Goal: Task Accomplishment & Management: Use online tool/utility

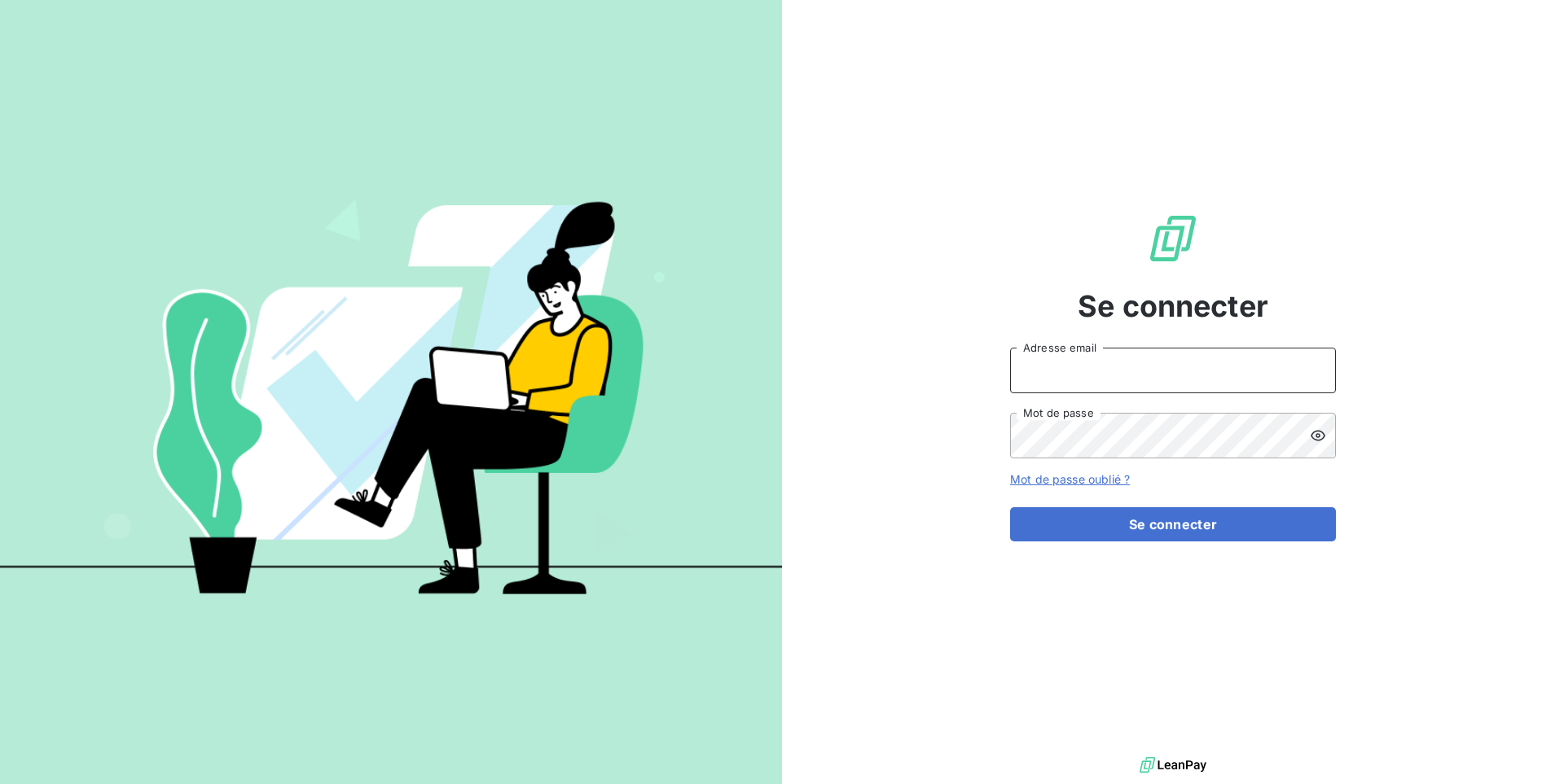
click at [1135, 376] on input "Adresse email" at bounding box center [1173, 370] width 326 height 46
type input "admin@jvd"
click at [1010, 508] on button "Se connecter" at bounding box center [1173, 524] width 326 height 34
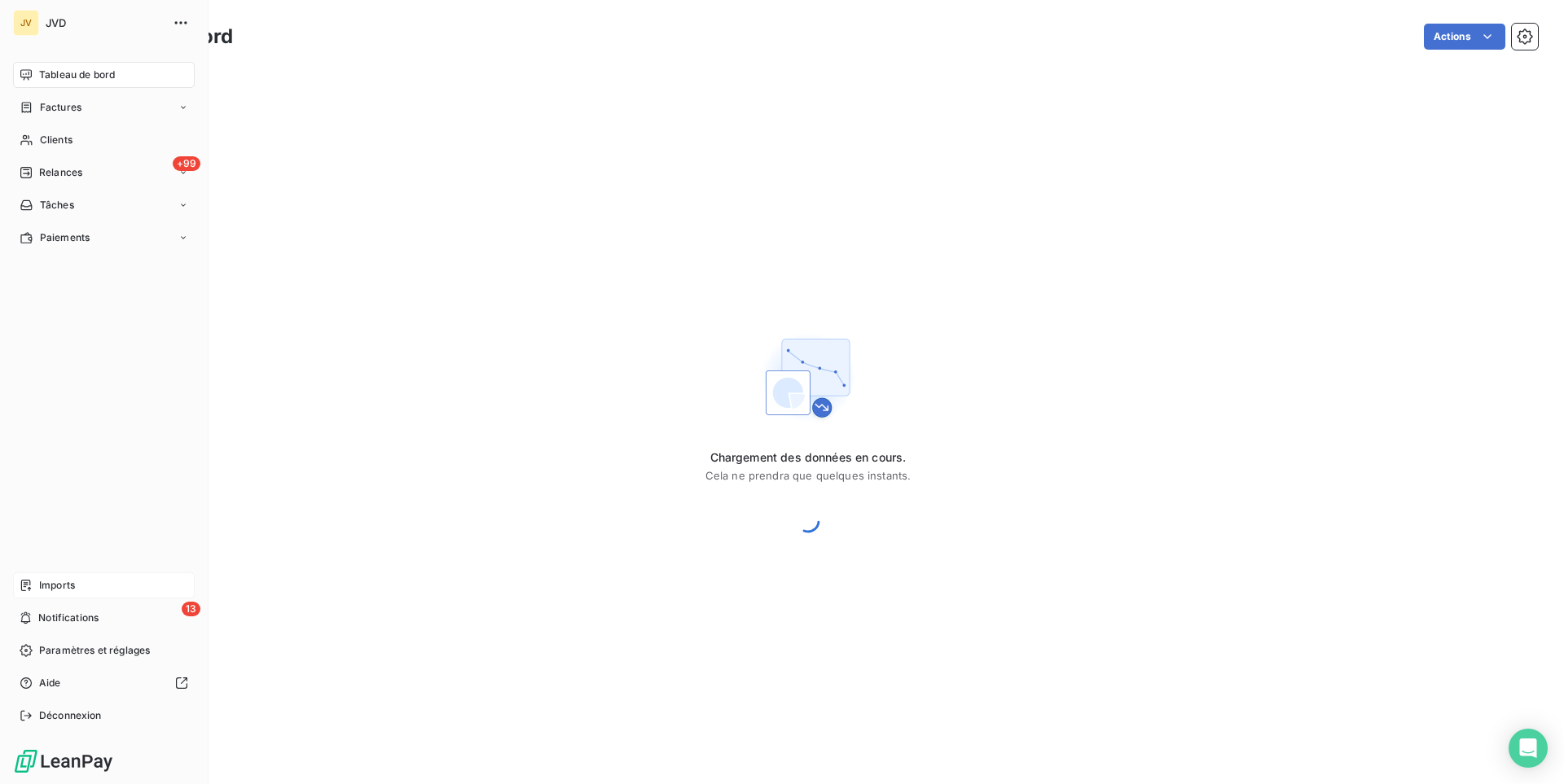
click at [66, 584] on span "Imports" at bounding box center [57, 585] width 36 height 15
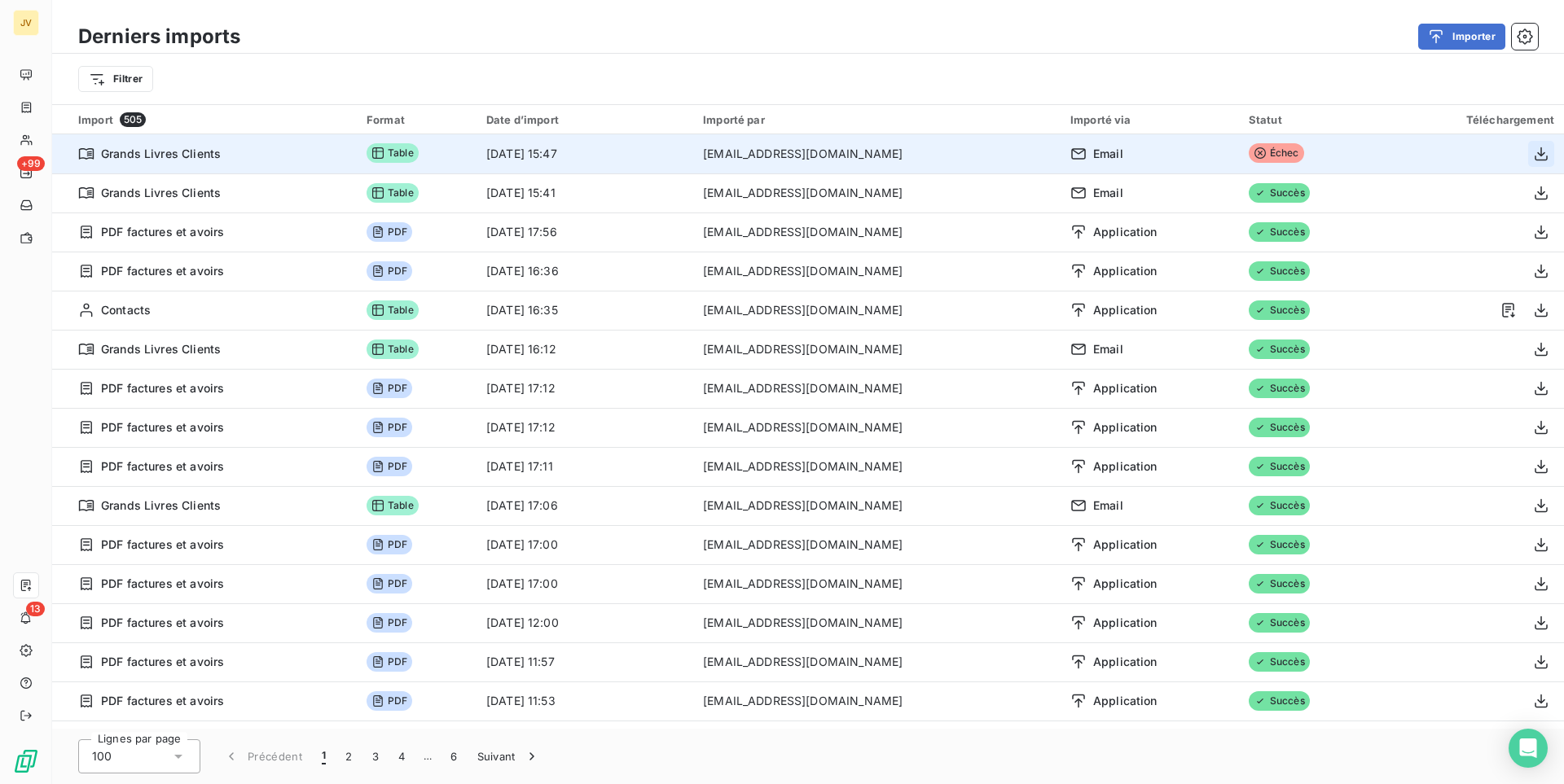
click at [1540, 150] on icon "button" at bounding box center [1541, 154] width 17 height 17
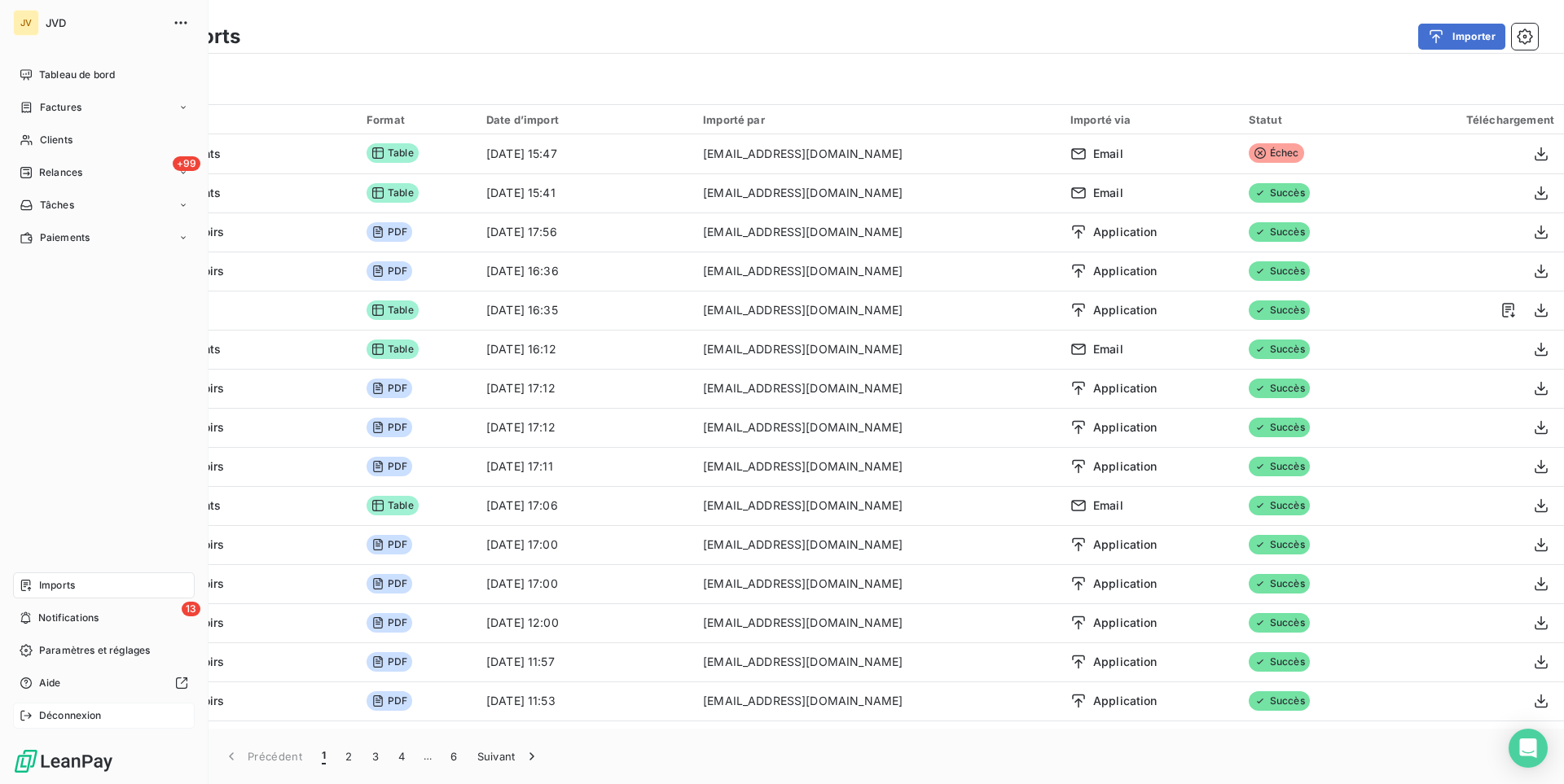
click at [53, 717] on span "Déconnexion" at bounding box center [71, 716] width 63 height 15
